Goal: Navigation & Orientation: Find specific page/section

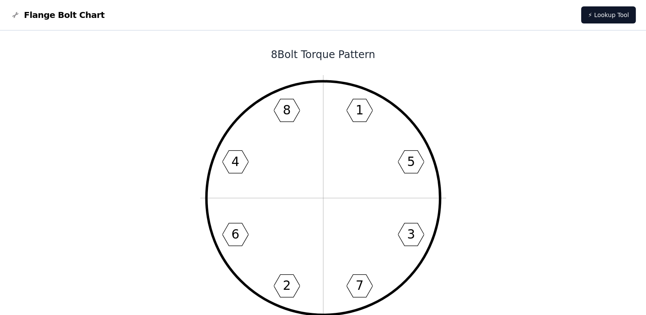
click at [354, 251] on icon "1 5 3 7 2 6 4 8" at bounding box center [323, 198] width 246 height 246
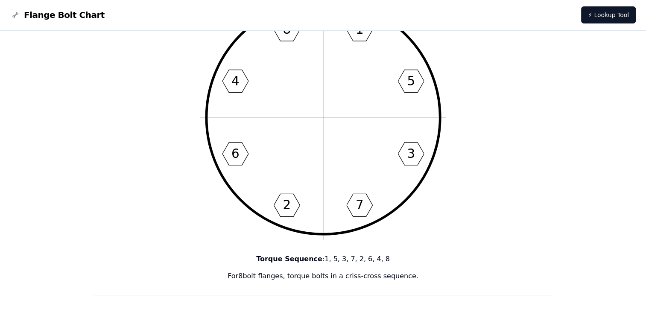
scroll to position [43, 0]
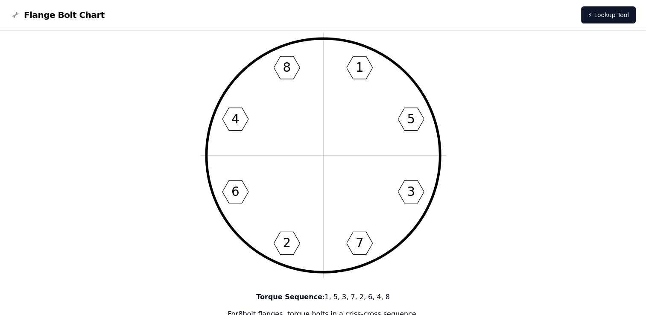
click at [306, 195] on icon "1 5 3 7 2 6 4 8" at bounding box center [323, 155] width 246 height 246
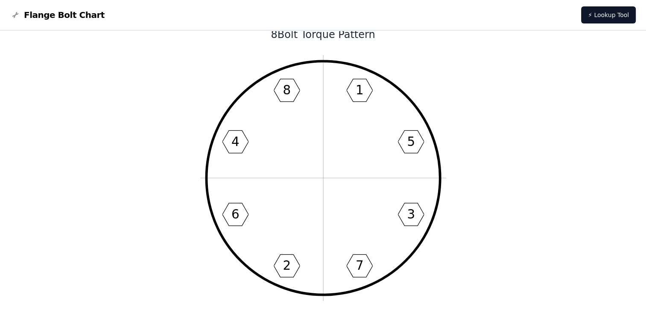
scroll to position [0, 0]
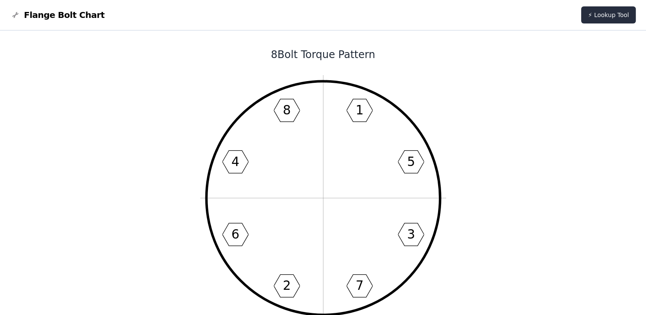
click at [610, 15] on link "⚡ Lookup Tool" at bounding box center [608, 14] width 55 height 17
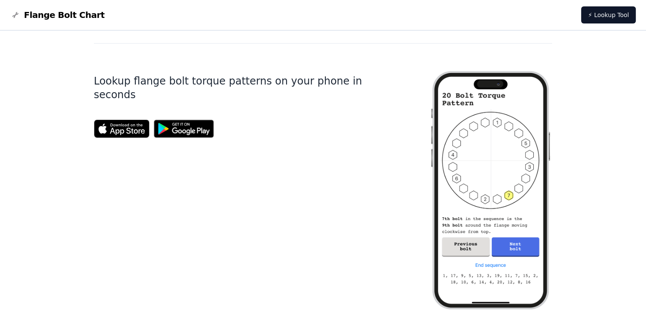
scroll to position [342, 0]
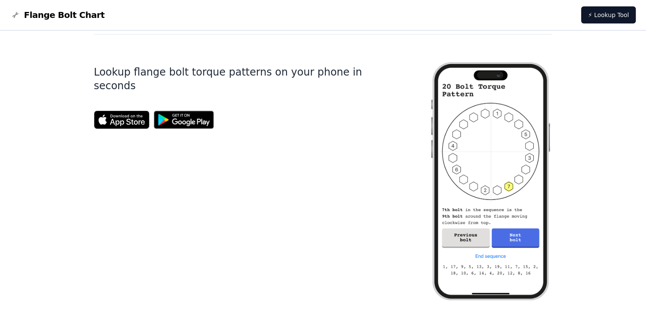
click at [190, 107] on img at bounding box center [183, 119] width 69 height 27
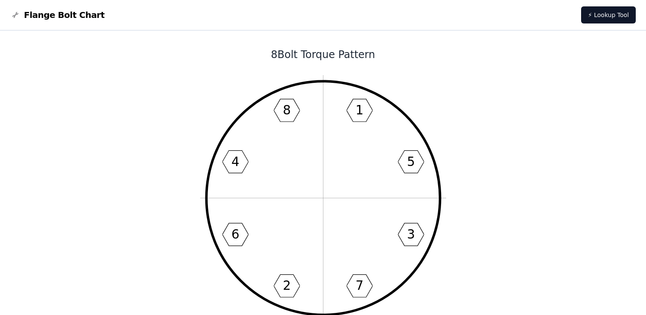
scroll to position [342, 0]
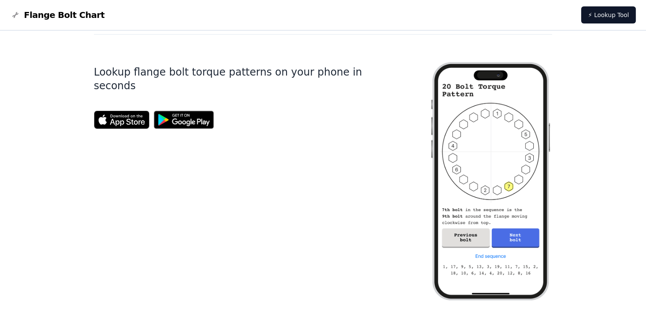
click at [186, 106] on img at bounding box center [183, 119] width 69 height 27
